Goal: Find specific page/section: Find specific page/section

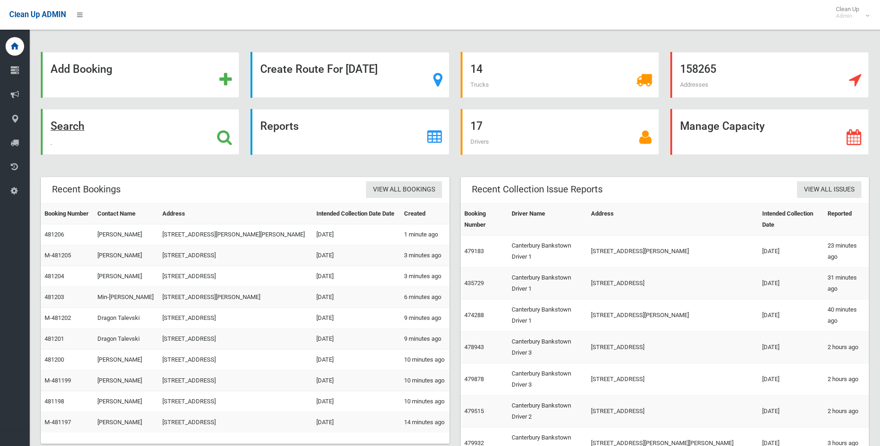
click at [222, 132] on icon at bounding box center [224, 137] width 15 height 16
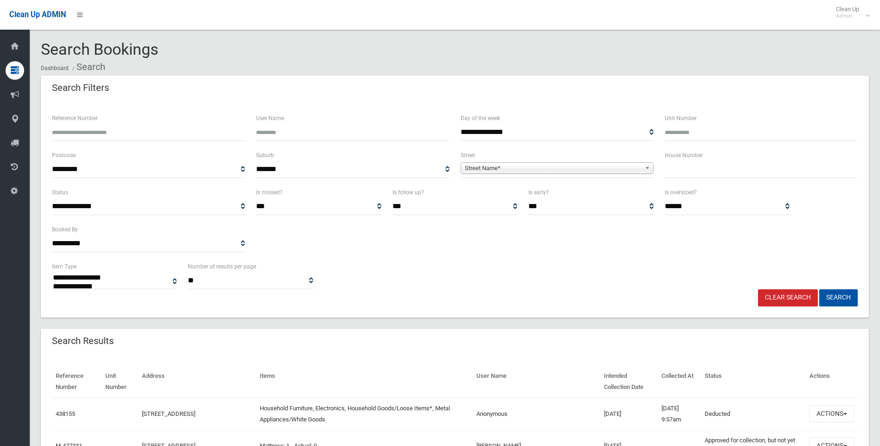
select select
click at [492, 166] on span "Street Name*" at bounding box center [553, 168] width 176 height 11
type input "***"
click at [541, 192] on li "Ley lands Parade ([PERSON_NAME] 2192)" at bounding box center [557, 194] width 188 height 12
click at [837, 294] on button "Search" at bounding box center [838, 297] width 38 height 17
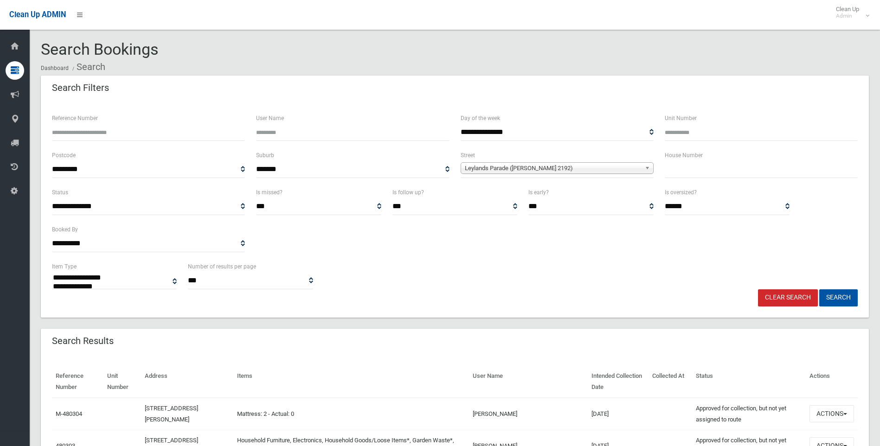
select select
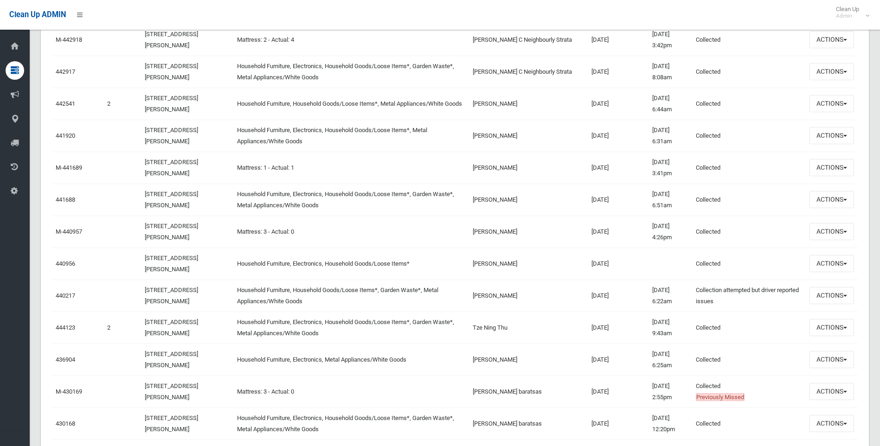
scroll to position [2041, 0]
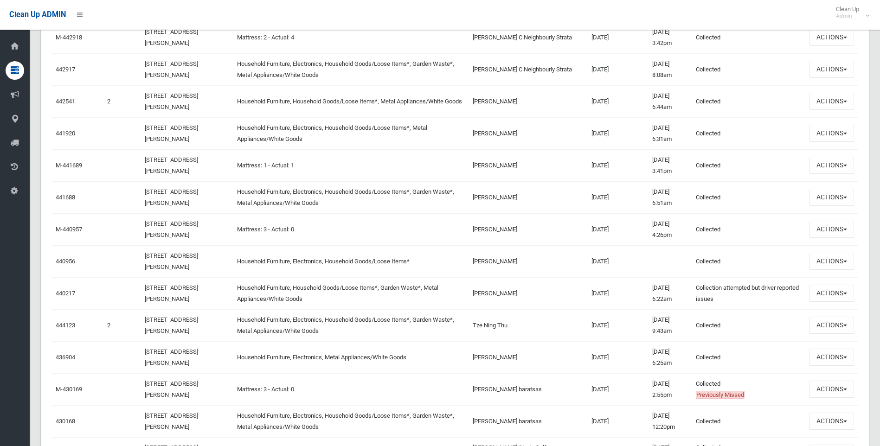
click at [172, 262] on td "76 Leylands Parade, BELMORE NSW 2192" at bounding box center [187, 261] width 93 height 32
click at [169, 256] on link "76 Leylands Parade, BELMORE NSW 2192" at bounding box center [171, 261] width 53 height 18
